Goal: Obtain resource: Download file/media

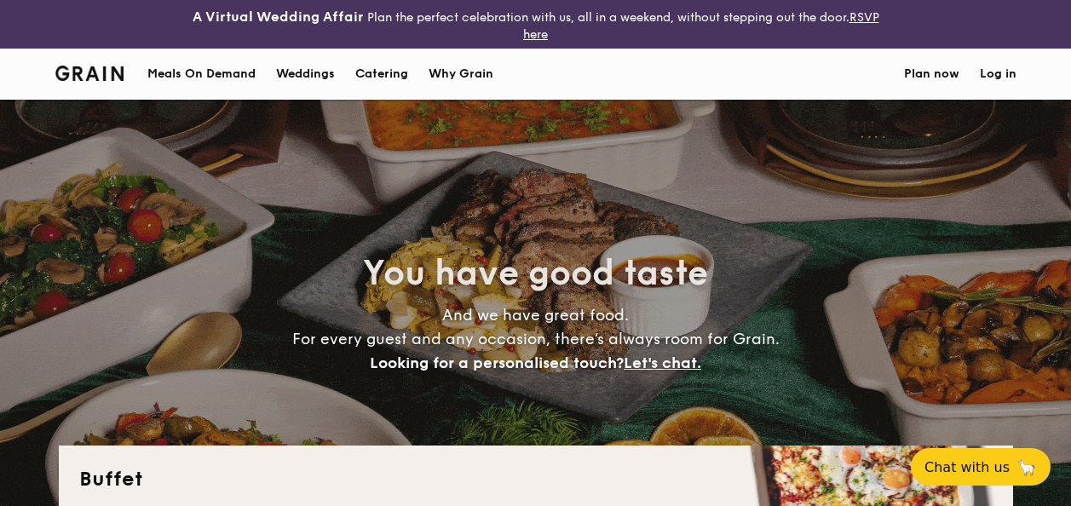
select select
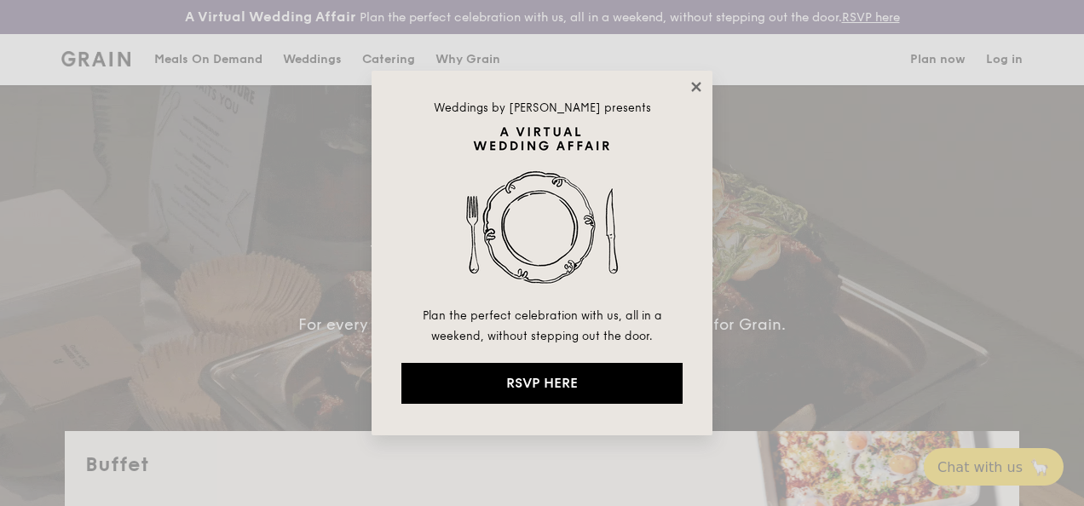
click at [690, 89] on icon at bounding box center [695, 86] width 15 height 15
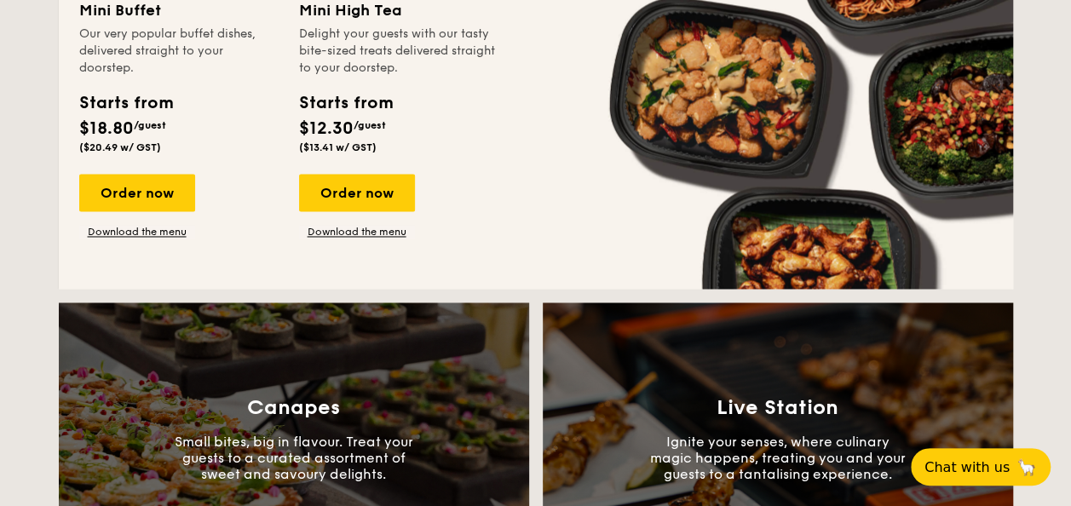
scroll to position [1278, 0]
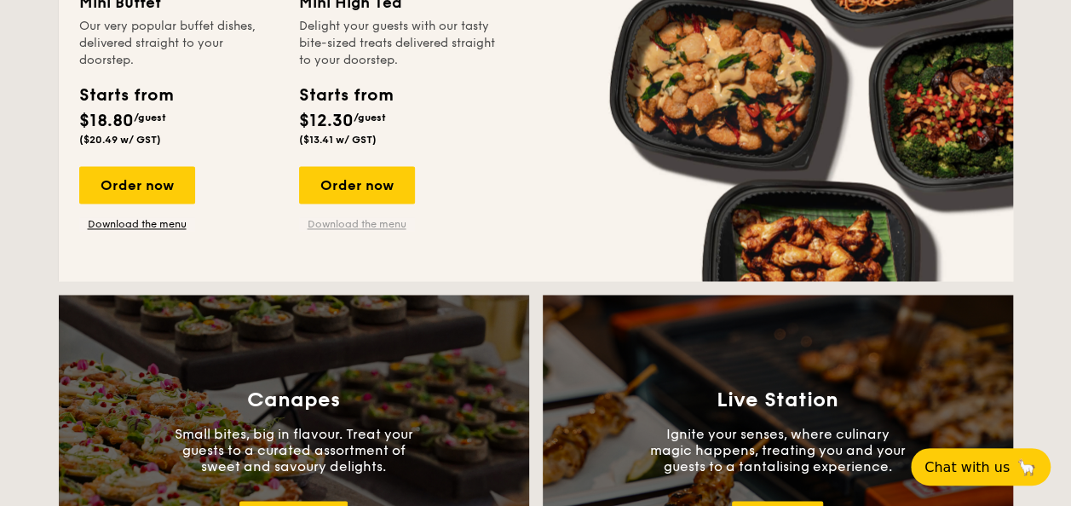
click at [363, 222] on link "Download the menu" at bounding box center [357, 224] width 116 height 14
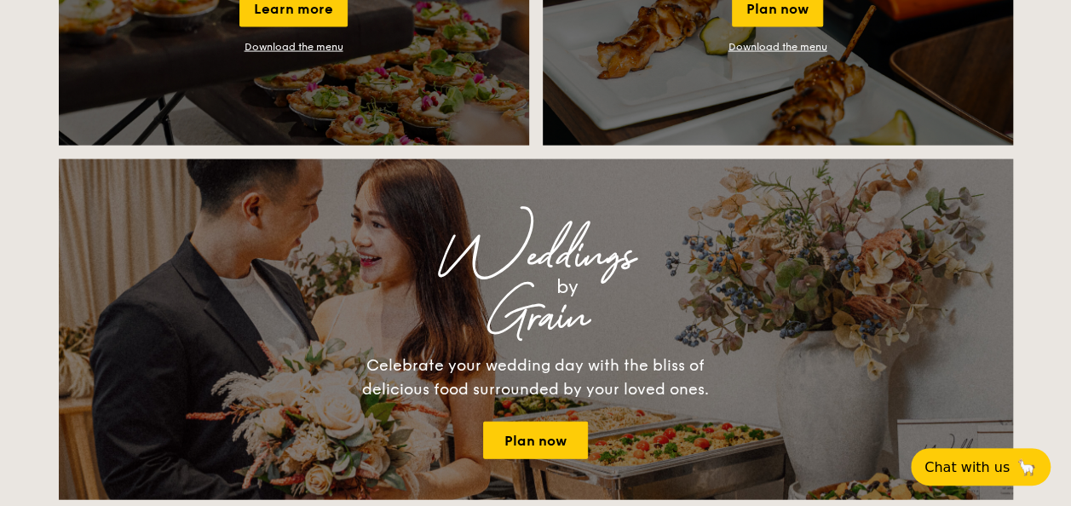
scroll to position [1363, 0]
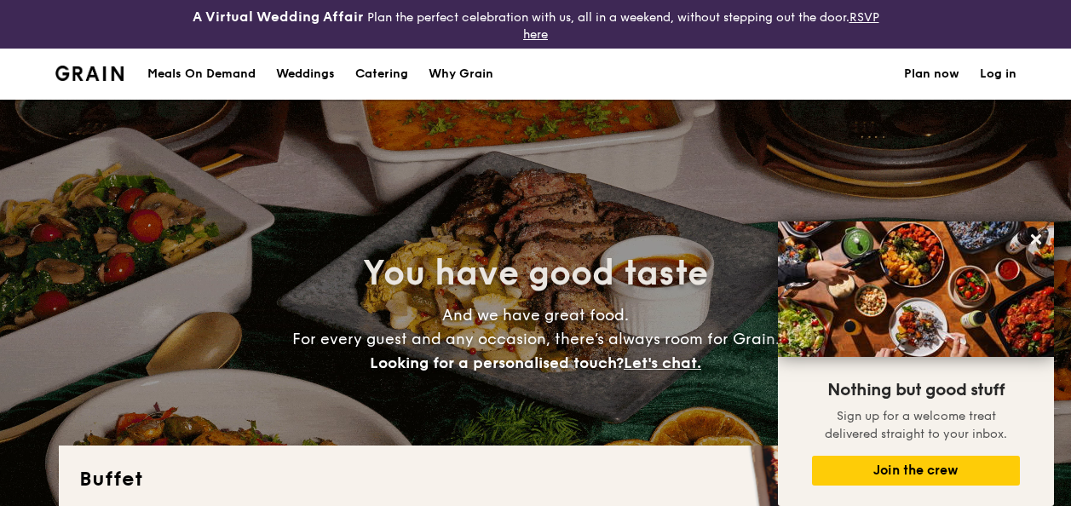
select select
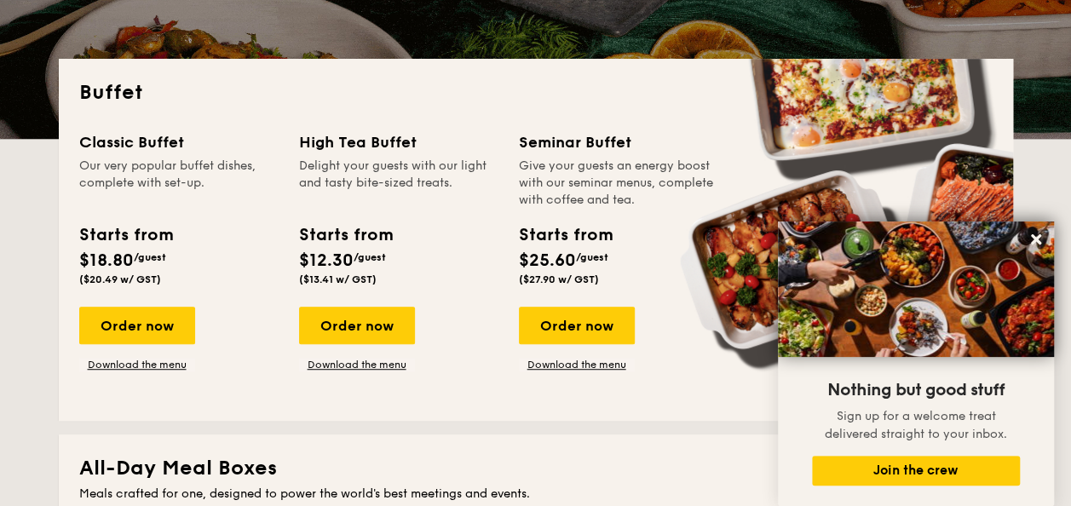
scroll to position [426, 0]
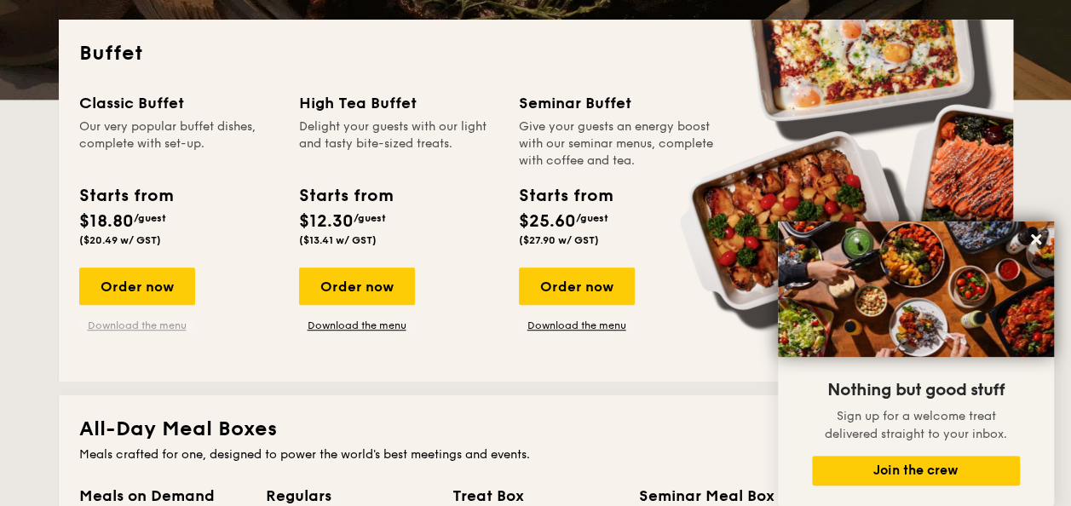
click at [135, 331] on link "Download the menu" at bounding box center [137, 326] width 116 height 14
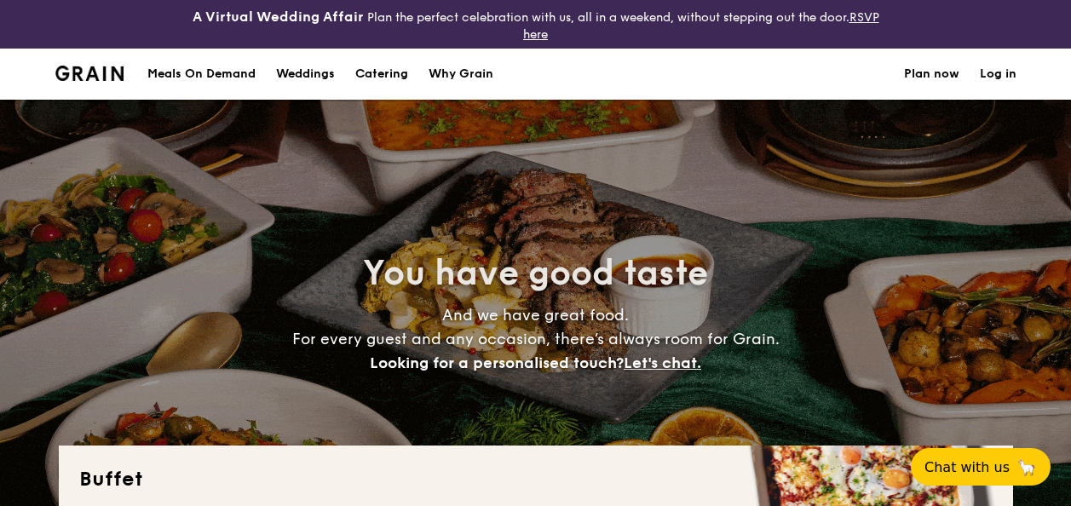
select select
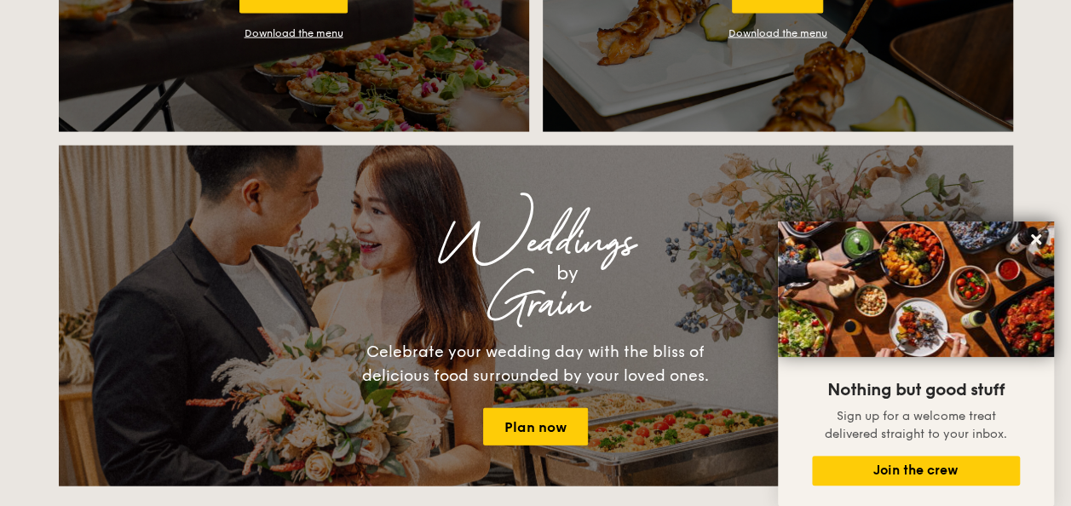
scroll to position [1672, 0]
